Goal: Task Accomplishment & Management: Manage account settings

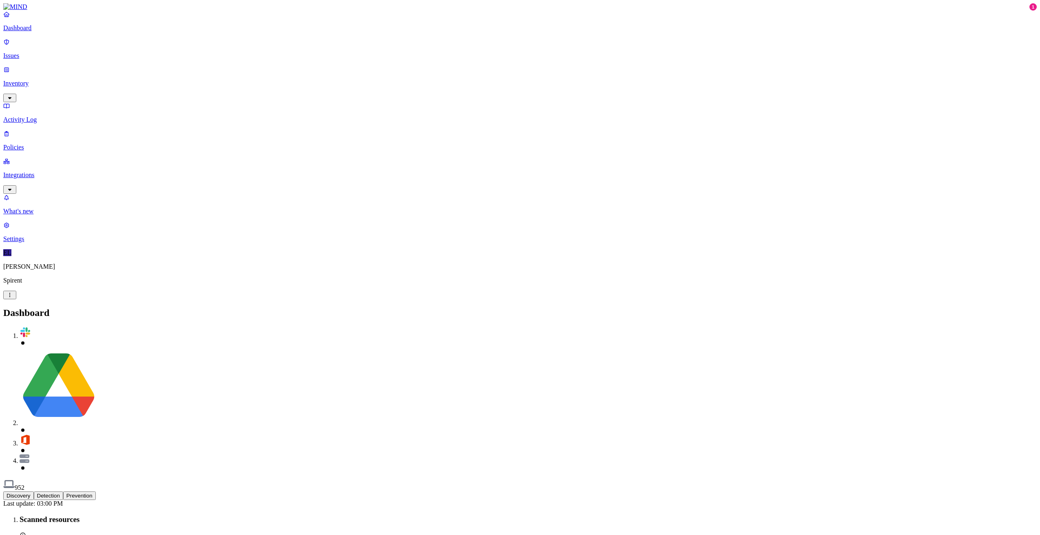
click at [22, 52] on p "Issues" at bounding box center [519, 55] width 1033 height 7
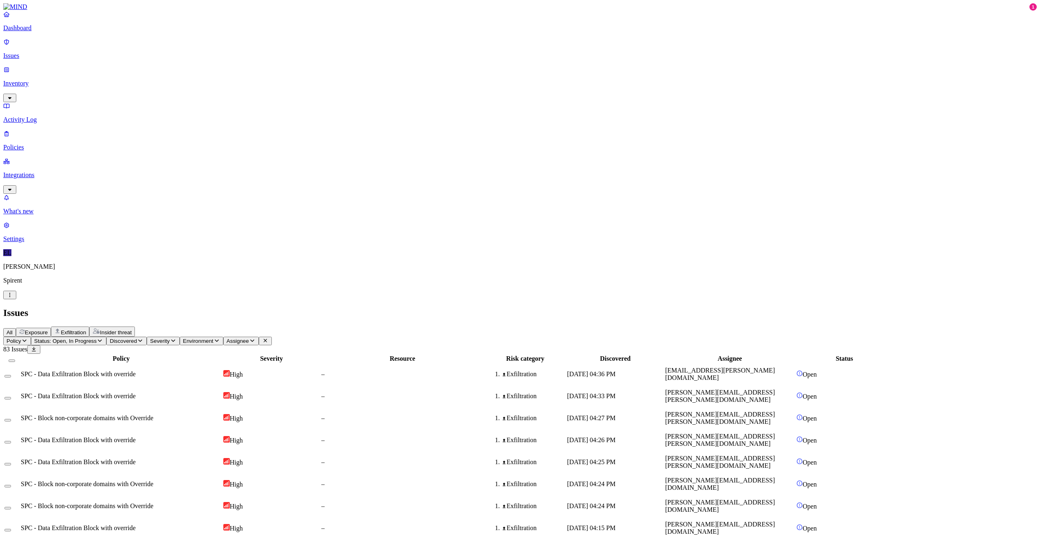
click at [35, 144] on p "Policies" at bounding box center [519, 147] width 1033 height 7
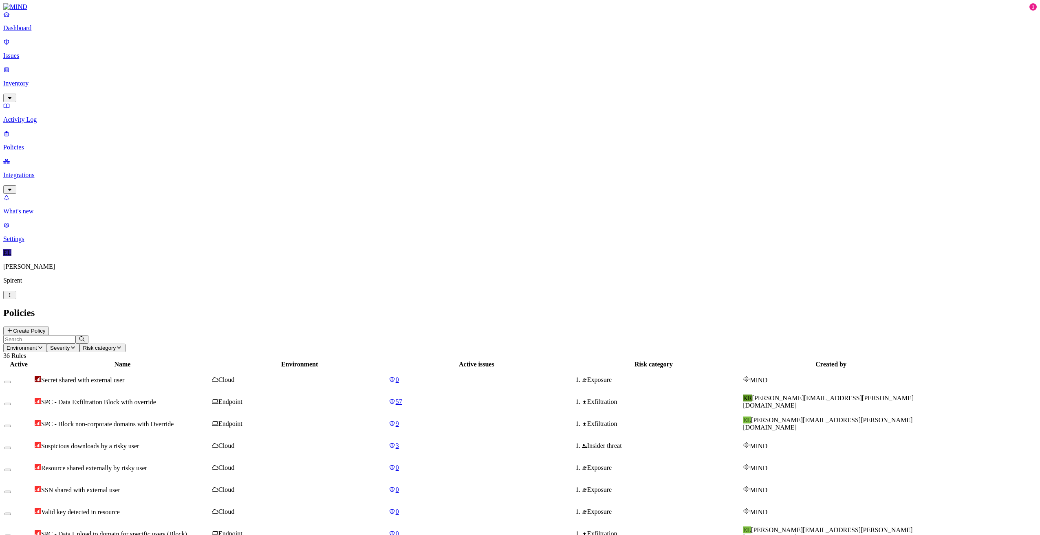
click at [156, 399] on span "SPC - Data Exfiltration Block with override" at bounding box center [98, 402] width 115 height 7
click at [174, 421] on span "SPC - Block non-corporate domains with Override" at bounding box center [107, 424] width 132 height 7
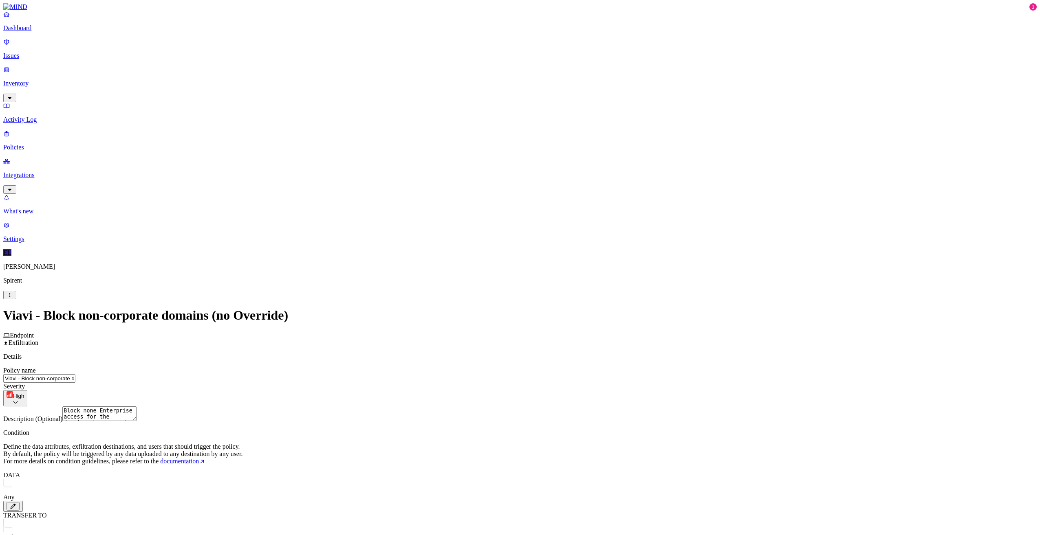
click at [548, 415] on label "Users" at bounding box center [540, 411] width 15 height 7
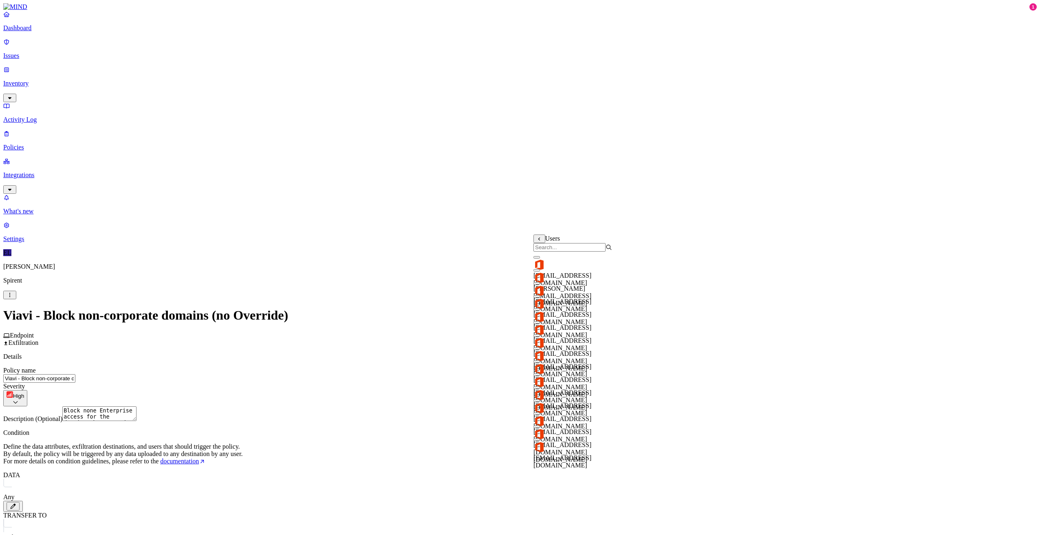
click at [559, 252] on input "search" at bounding box center [569, 247] width 72 height 9
paste input "[EMAIL_ADDRESS][DOMAIN_NAME]"
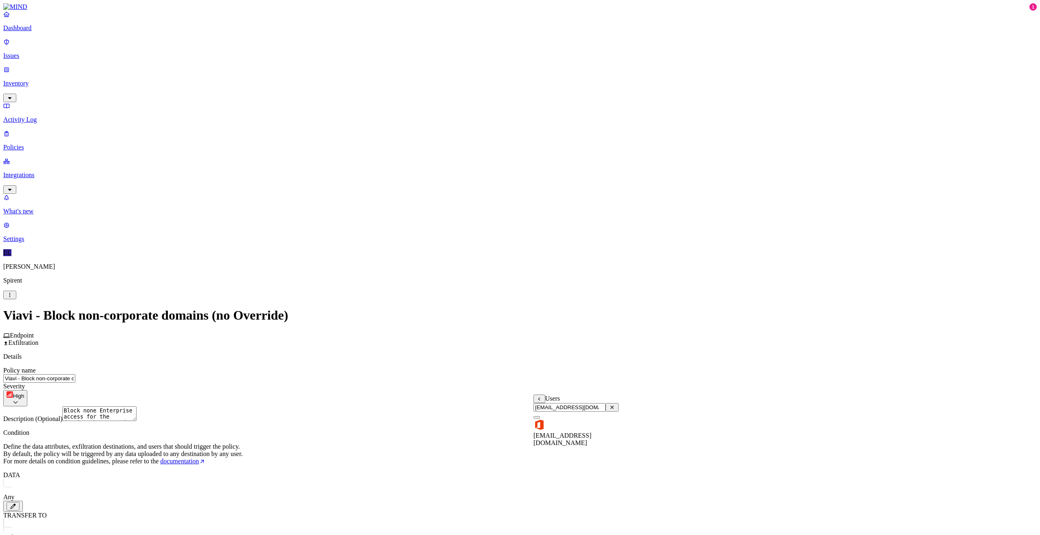
type input "[EMAIL_ADDRESS][DOMAIN_NAME]"
click at [540, 419] on button "button" at bounding box center [536, 417] width 7 height 2
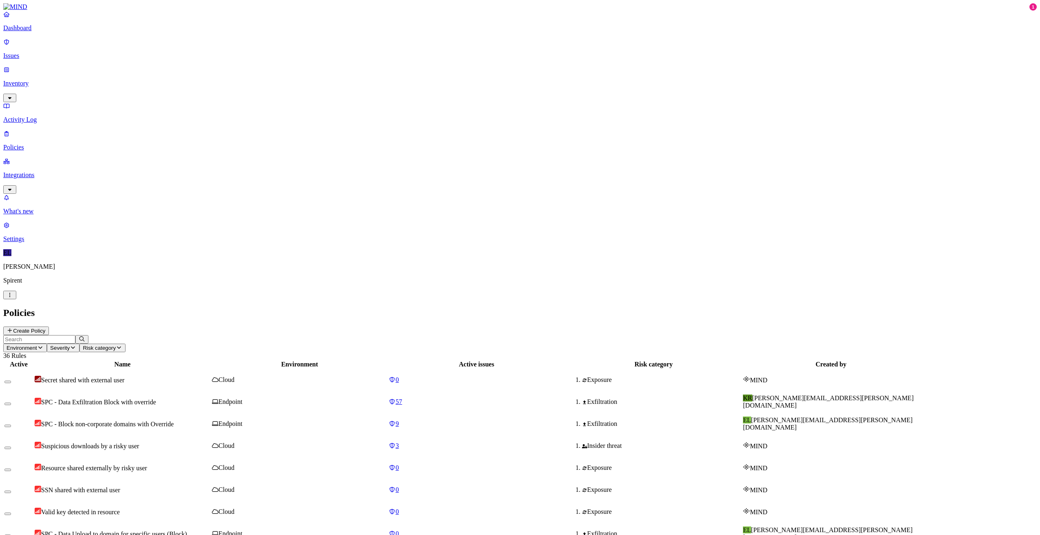
click at [156, 399] on span "SPC - Data Exfiltration Block with override" at bounding box center [98, 402] width 115 height 7
click at [174, 421] on span "SPC - Block non-corporate domains with Override" at bounding box center [107, 424] width 132 height 7
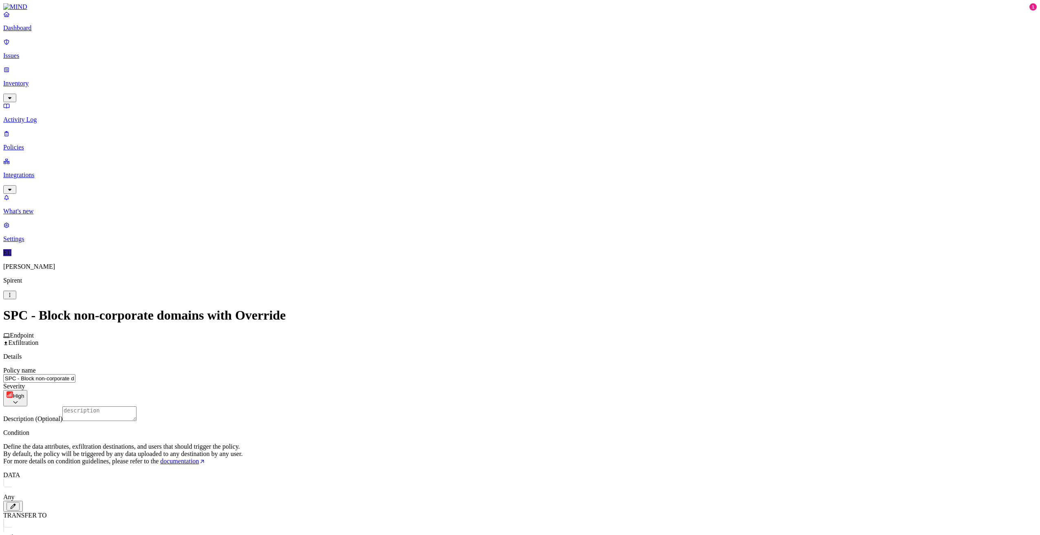
scroll to position [81, 0]
click at [501, 479] on html "Dashboard Issues Inventory Activity Log Policies Integrations What's new 1 Sett…" at bounding box center [520, 470] width 1040 height 941
type input "[EMAIL_ADDRESS][DOMAIN_NAME]"
click at [444, 509] on button "button" at bounding box center [447, 508] width 7 height 2
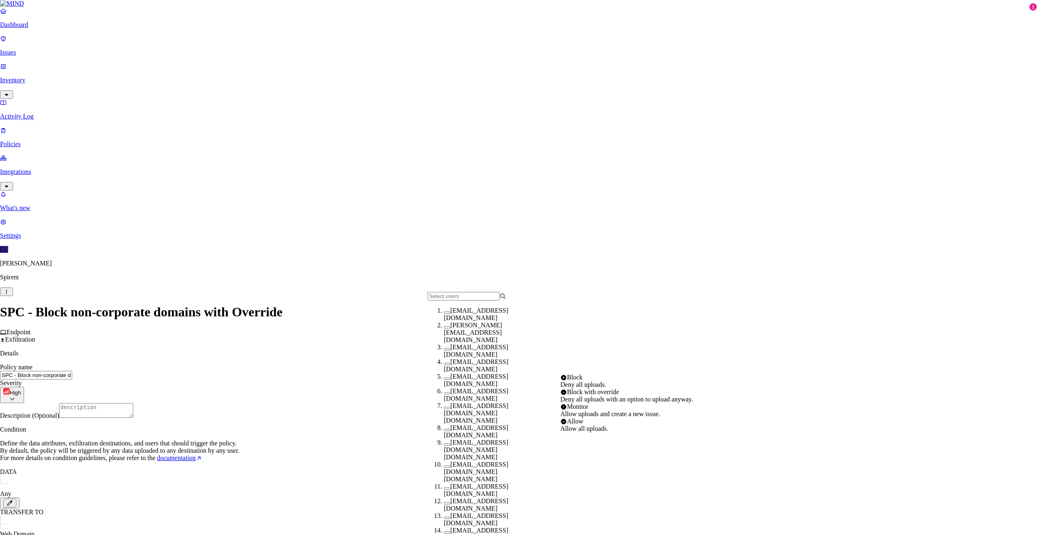
click at [676, 477] on html "Dashboard Issues Inventory Activity Log Policies Integrations What's new 1 Sett…" at bounding box center [520, 468] width 1040 height 937
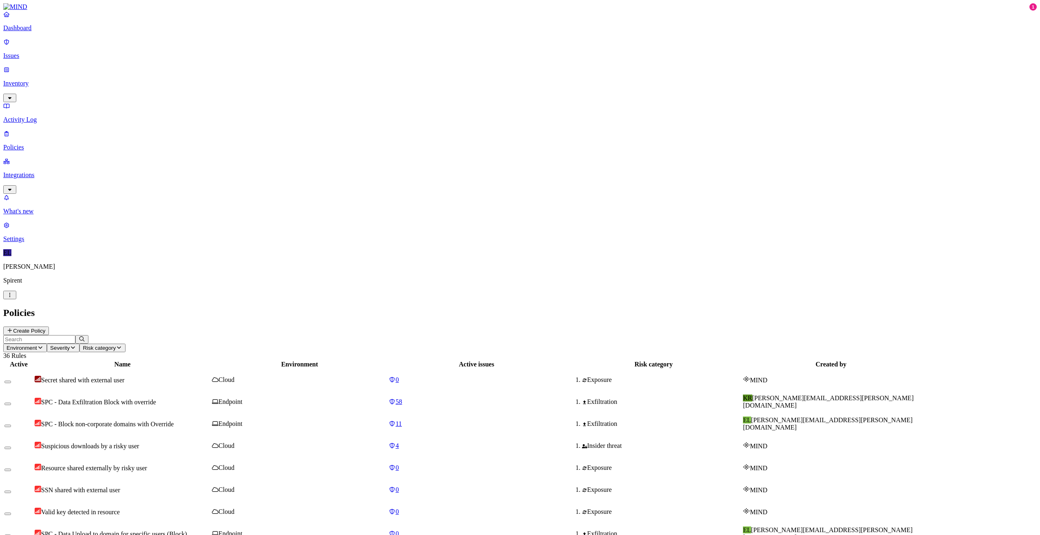
click at [211, 392] on td "SPC - Data Exfiltration Block with override" at bounding box center [122, 402] width 176 height 21
click at [174, 421] on span "SPC - Block non-corporate domains with Override" at bounding box center [107, 424] width 132 height 7
drag, startPoint x: 980, startPoint y: 32, endPoint x: 828, endPoint y: 31, distance: 151.6
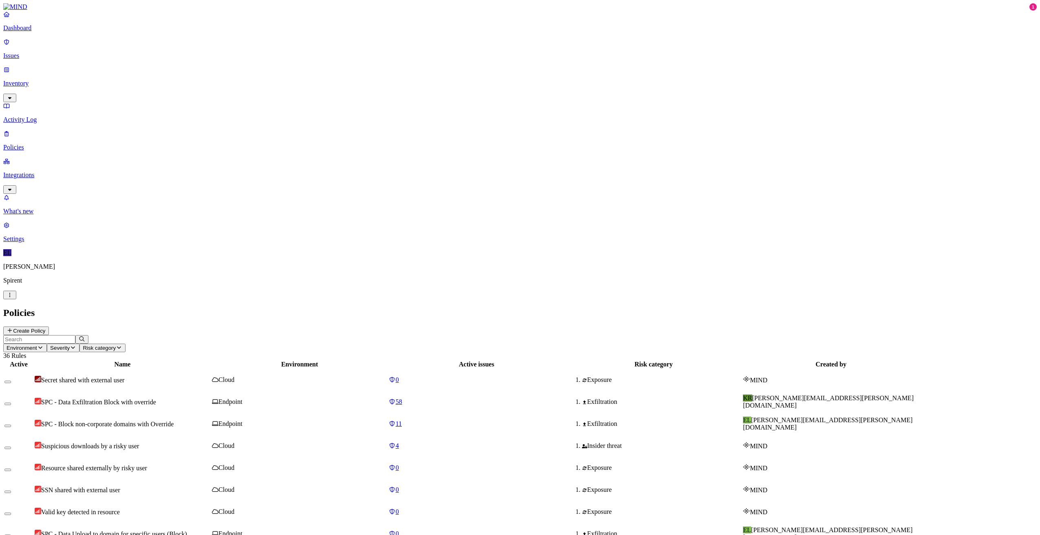
copy h3 "SPC - Block non-corporate domains with Override"
